Goal: Find specific page/section: Find specific page/section

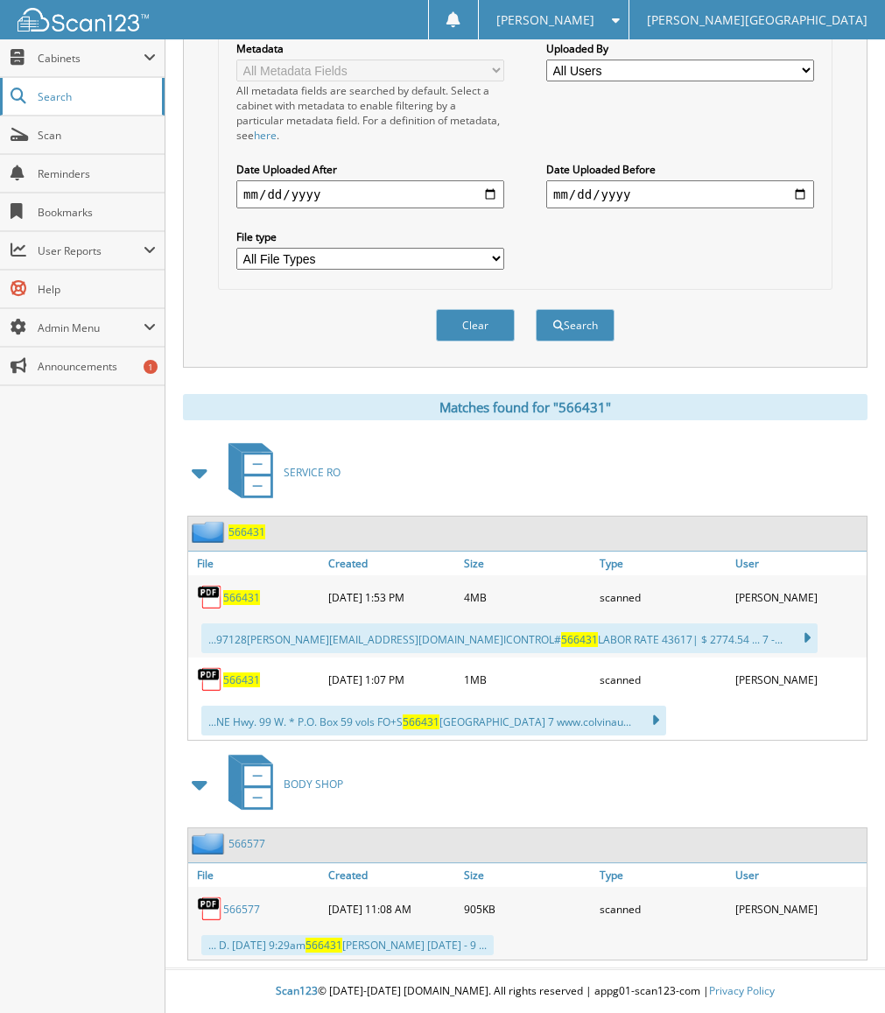
click at [119, 108] on link "Search" at bounding box center [82, 97] width 165 height 38
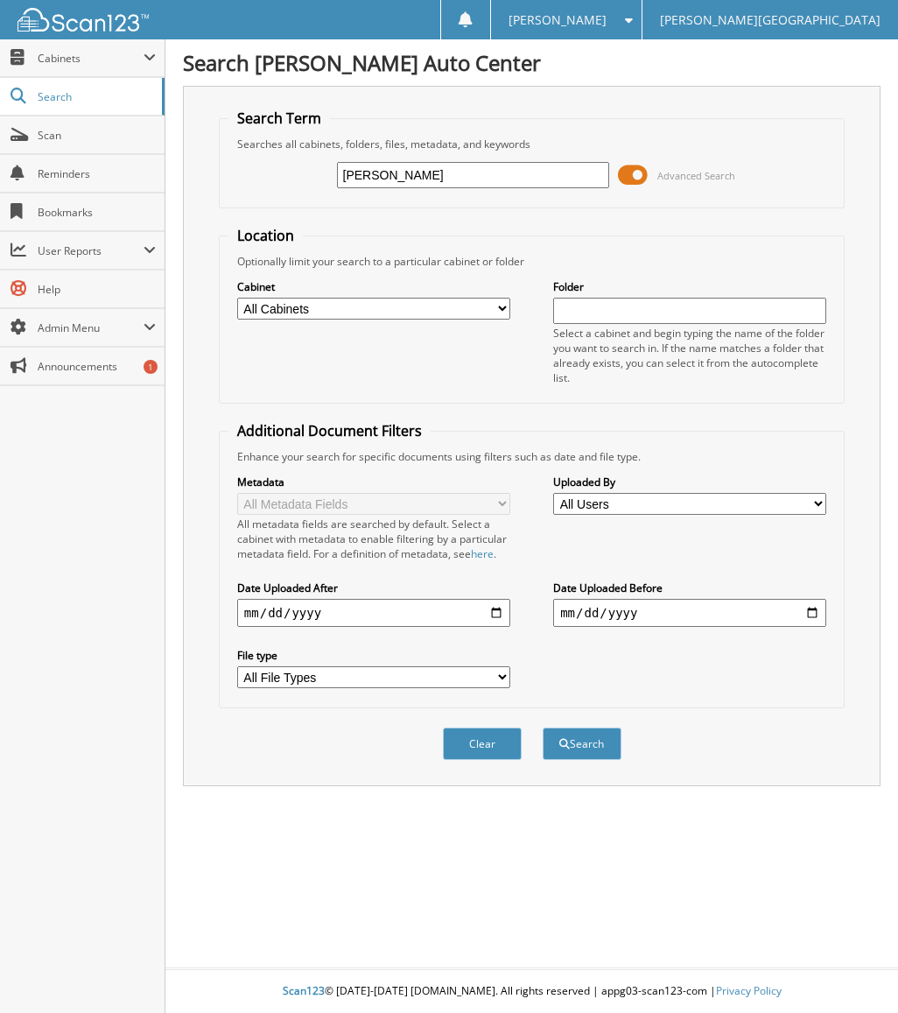
type input "BEN WILLIAMS"
click at [565, 755] on button "Search" at bounding box center [582, 743] width 79 height 32
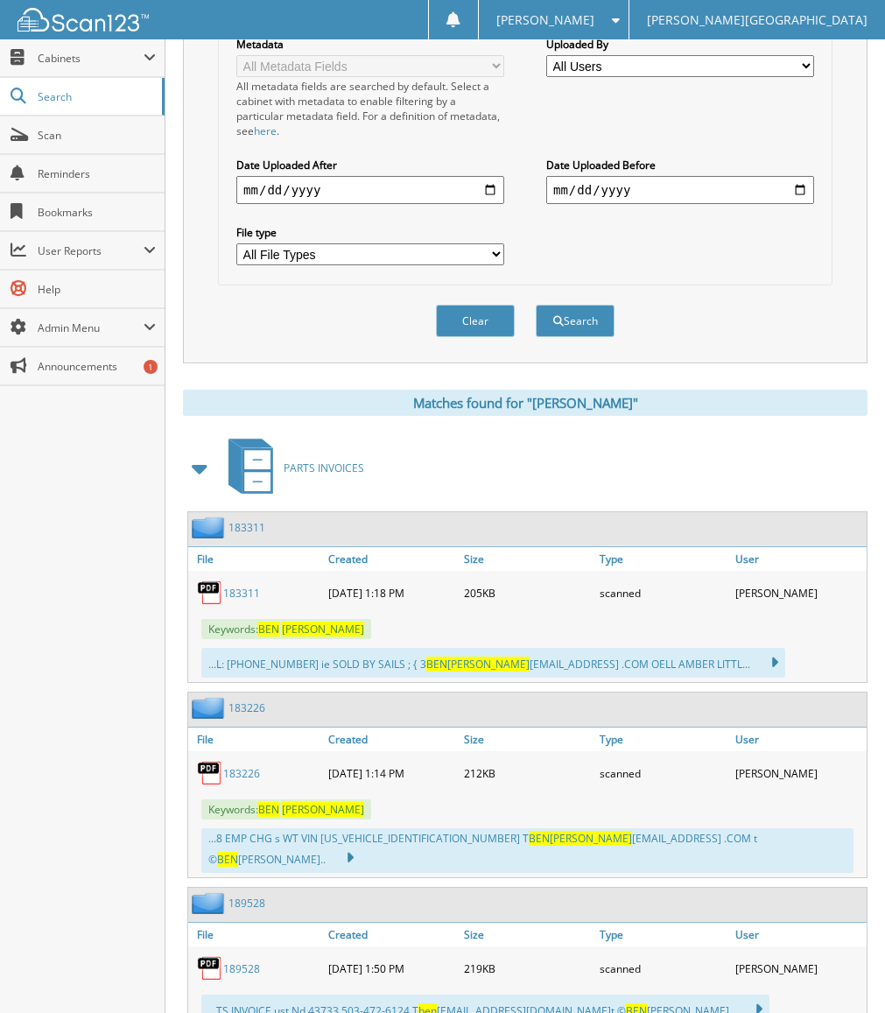
click at [207, 467] on span at bounding box center [200, 469] width 25 height 32
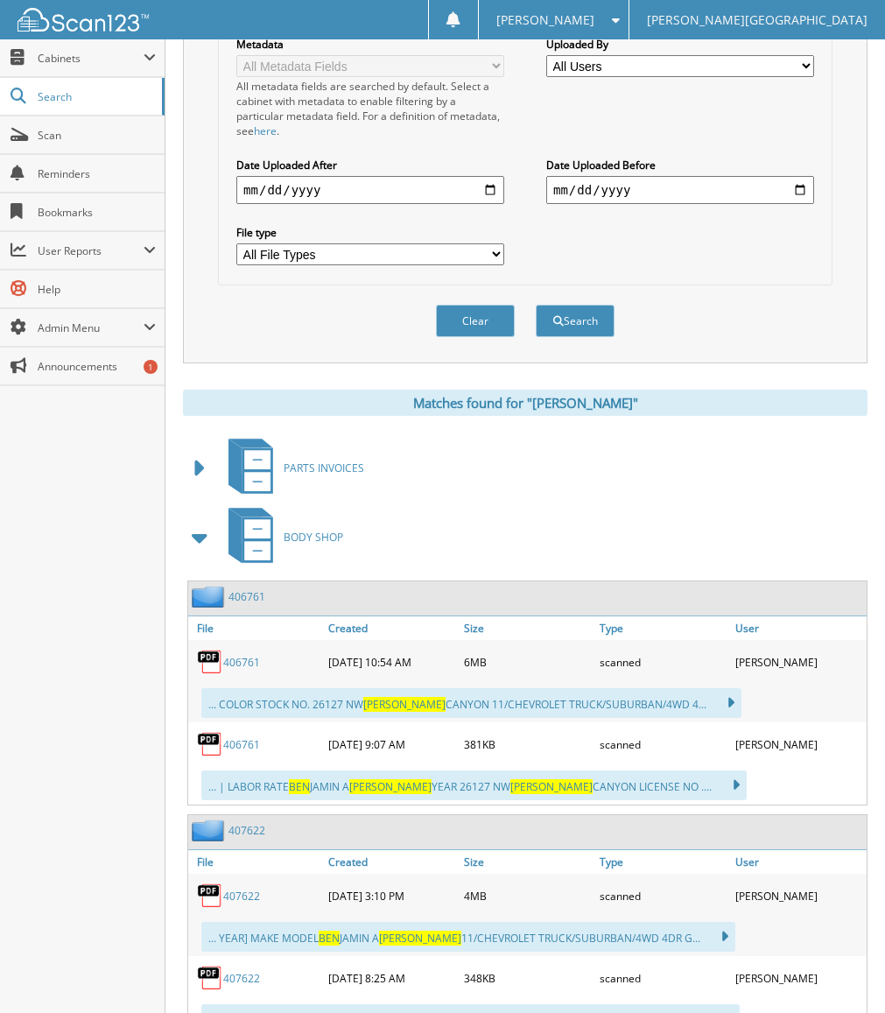
click at [200, 540] on span at bounding box center [200, 538] width 25 height 32
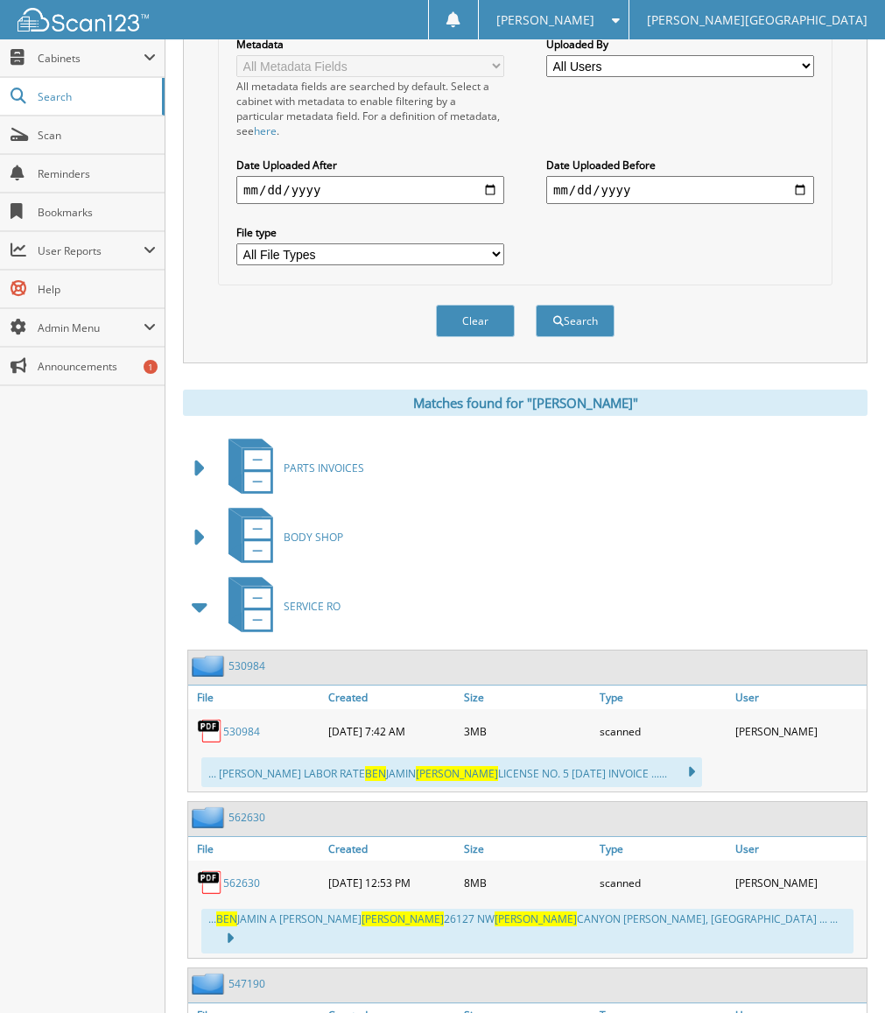
click at [200, 607] on span at bounding box center [200, 607] width 25 height 32
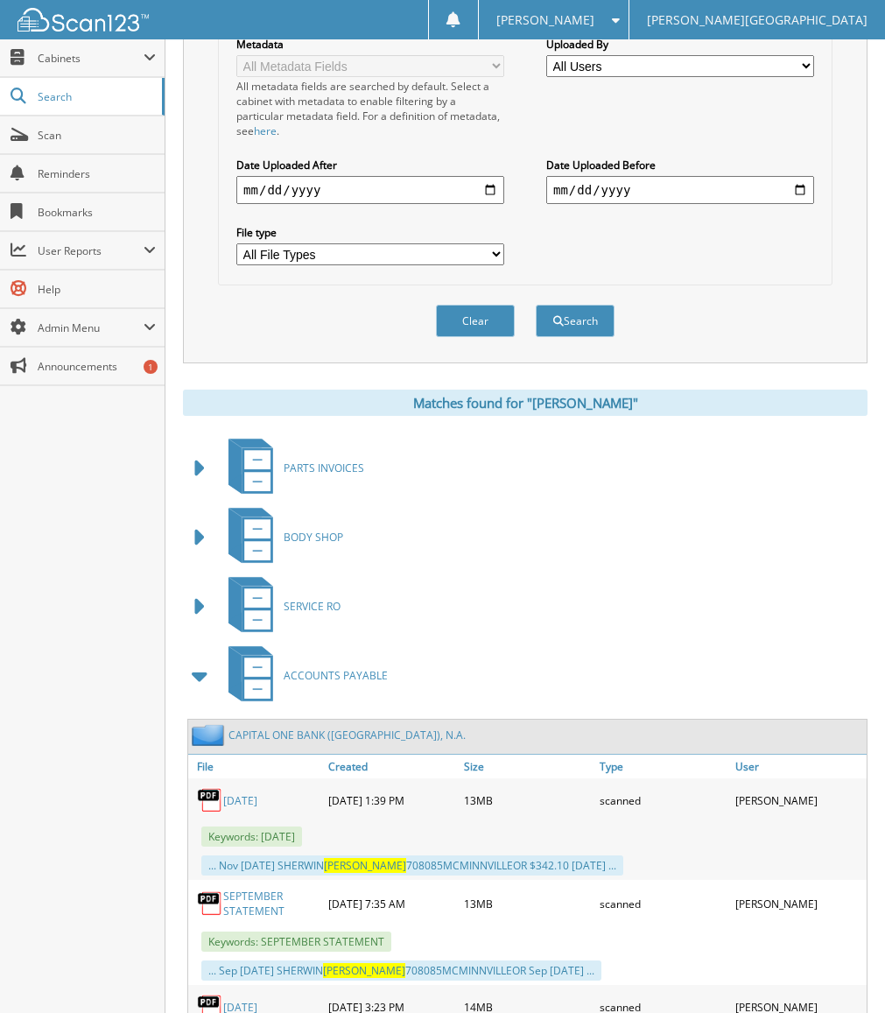
click at [199, 671] on span at bounding box center [200, 676] width 25 height 32
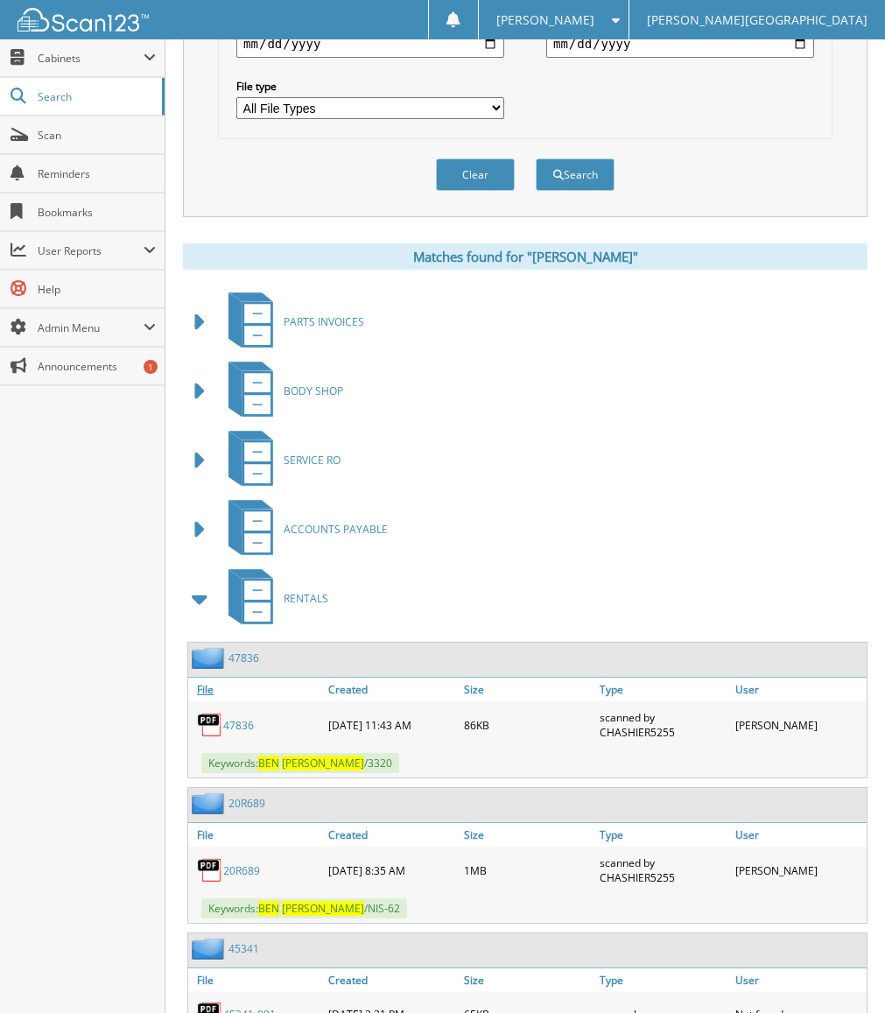
scroll to position [613, 0]
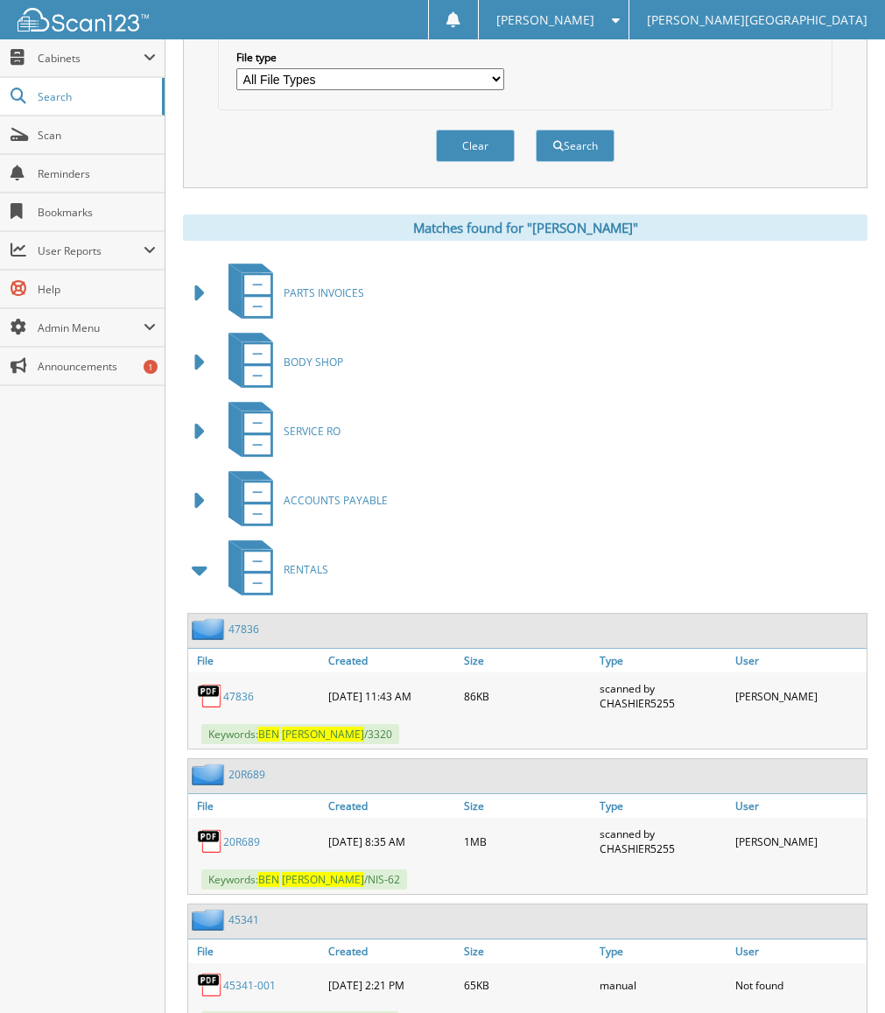
click at [242, 700] on link "47836" at bounding box center [238, 696] width 31 height 15
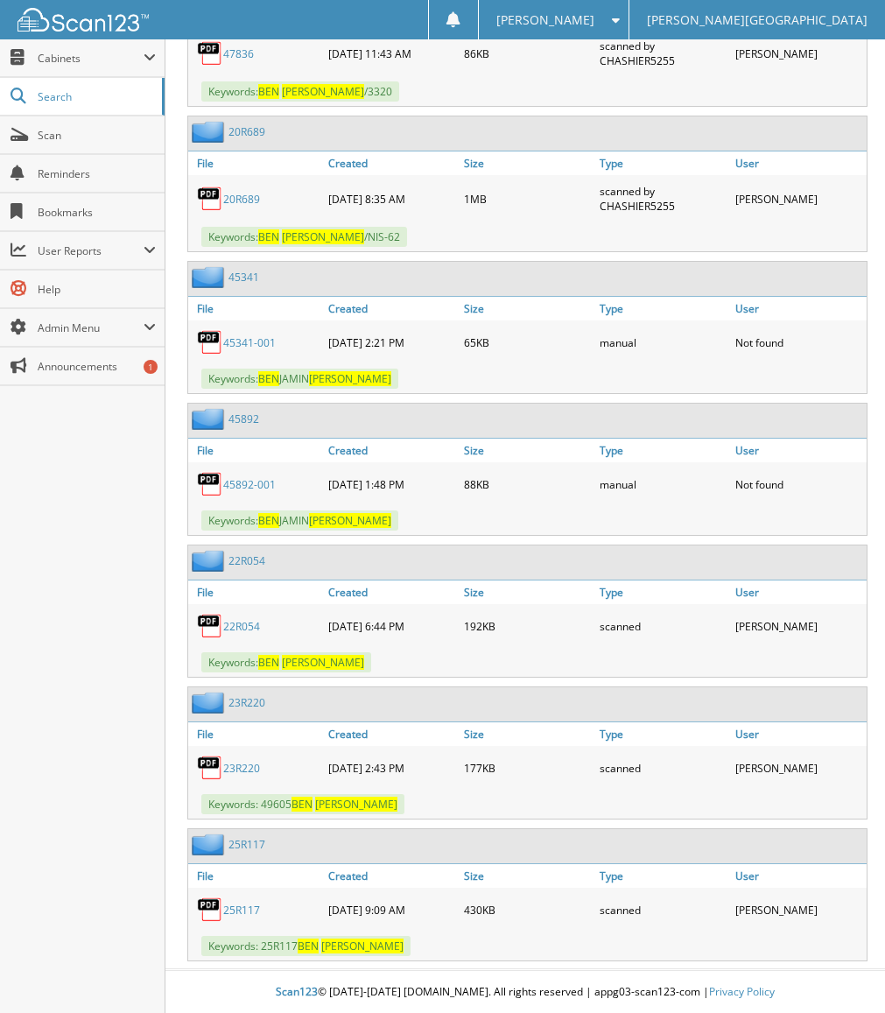
scroll to position [1257, 0]
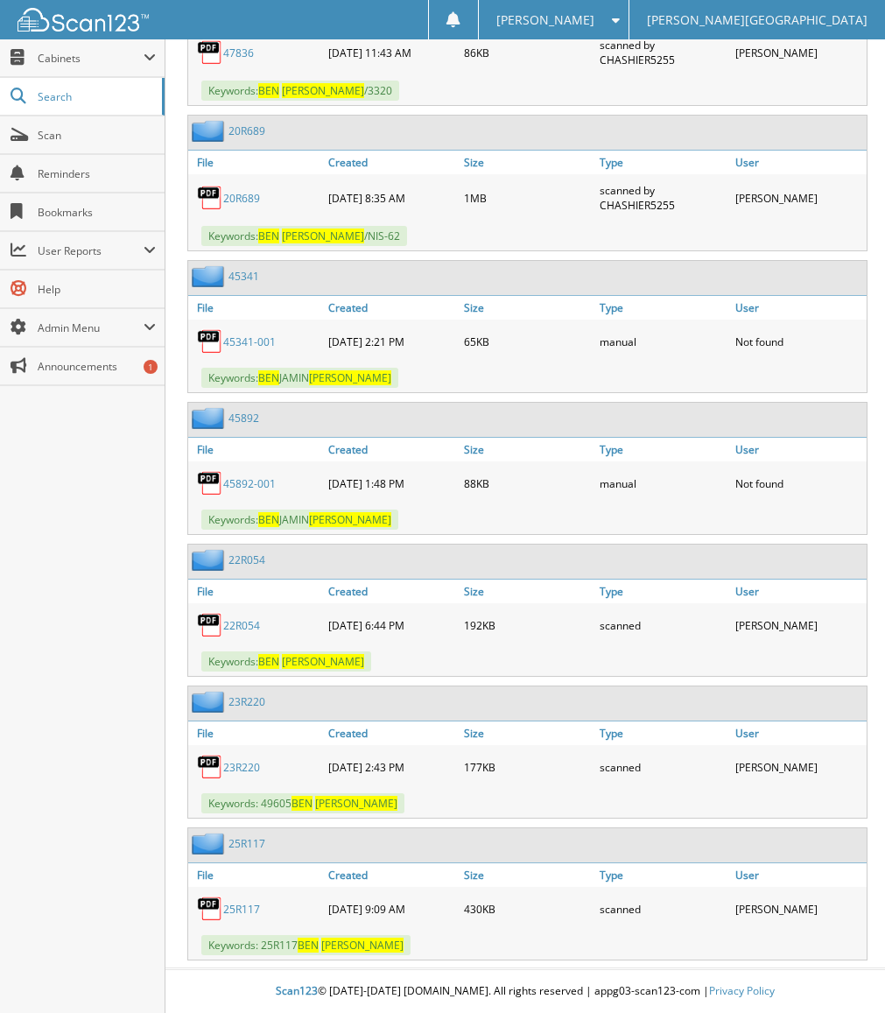
click at [248, 913] on link "25R117" at bounding box center [241, 909] width 37 height 15
